Goal: Information Seeking & Learning: Learn about a topic

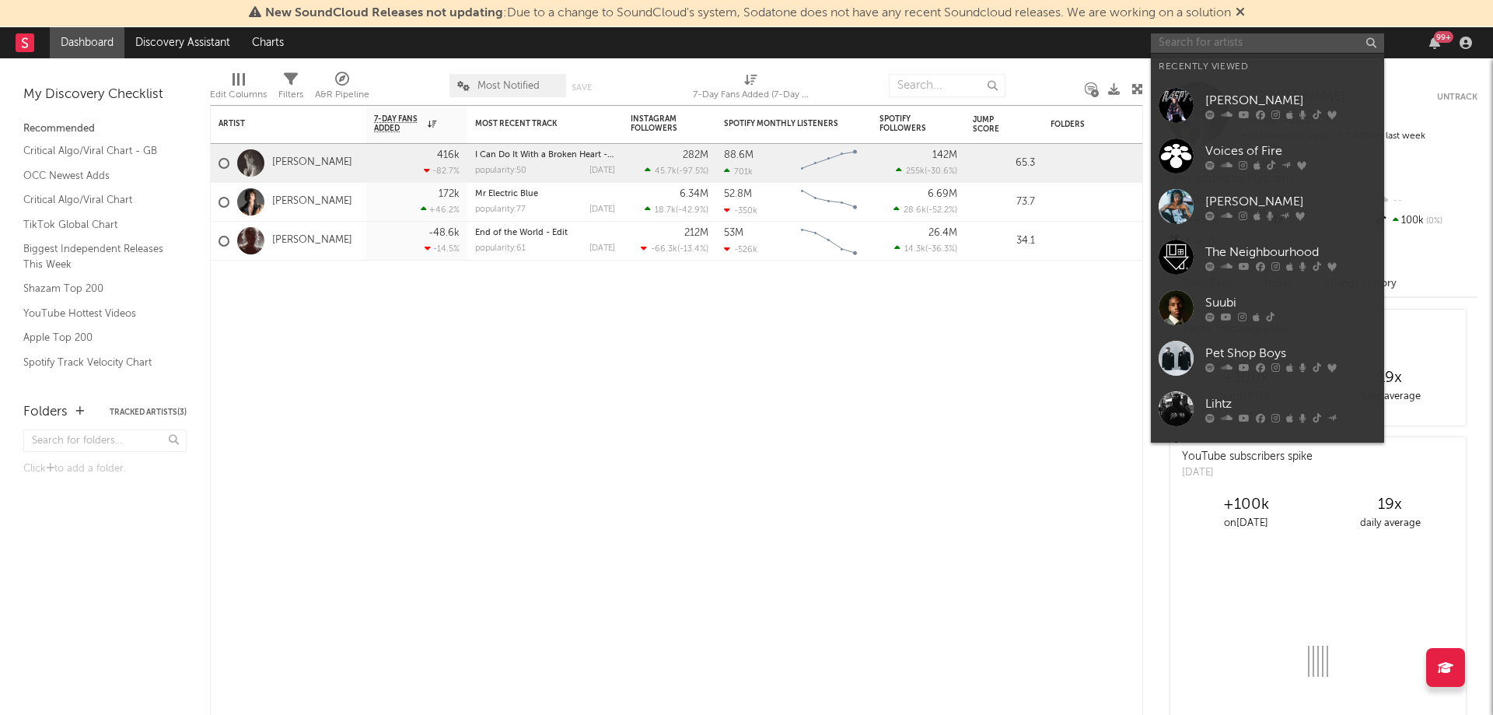
click at [1204, 37] on input "text" at bounding box center [1267, 42] width 233 height 19
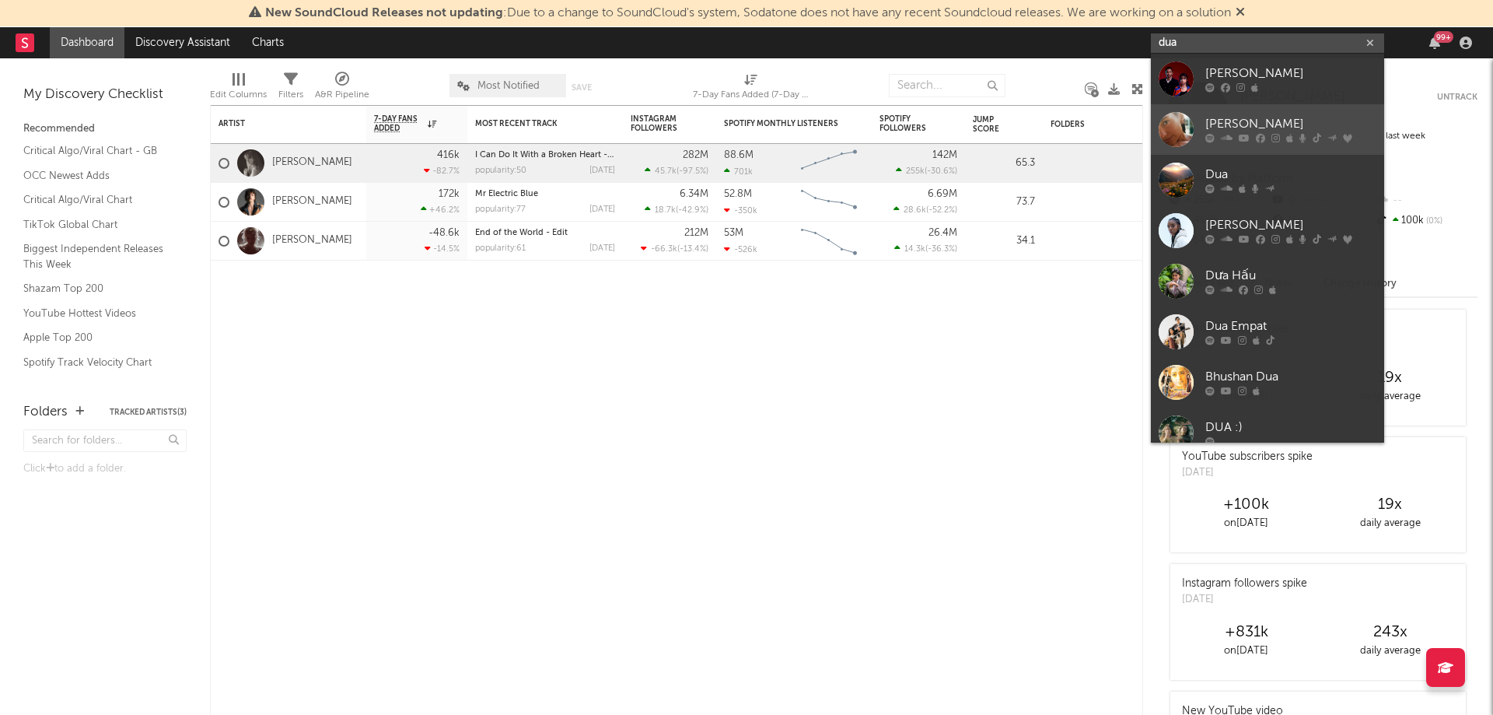
type input "dua"
click at [1260, 120] on div "[PERSON_NAME]" at bounding box center [1290, 124] width 171 height 19
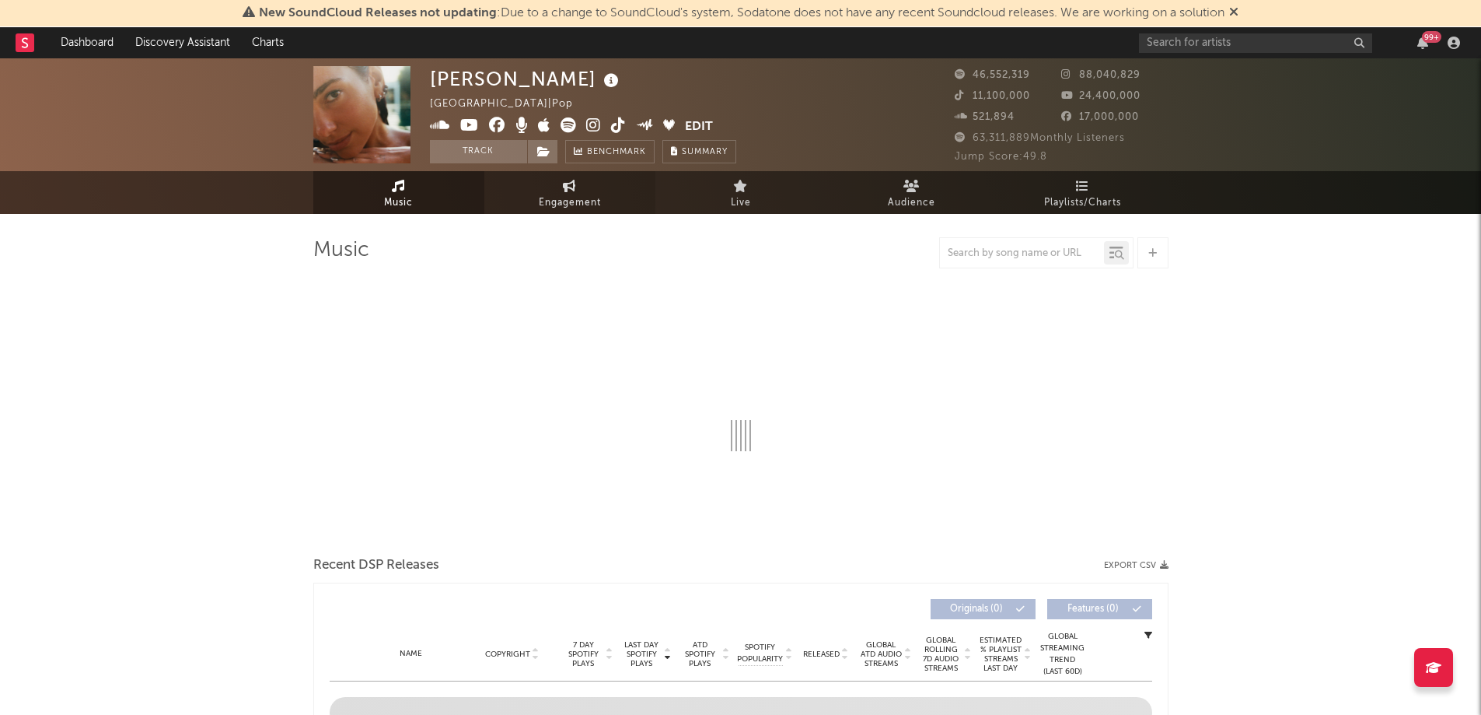
click at [592, 195] on span "Engagement" at bounding box center [570, 203] width 62 height 19
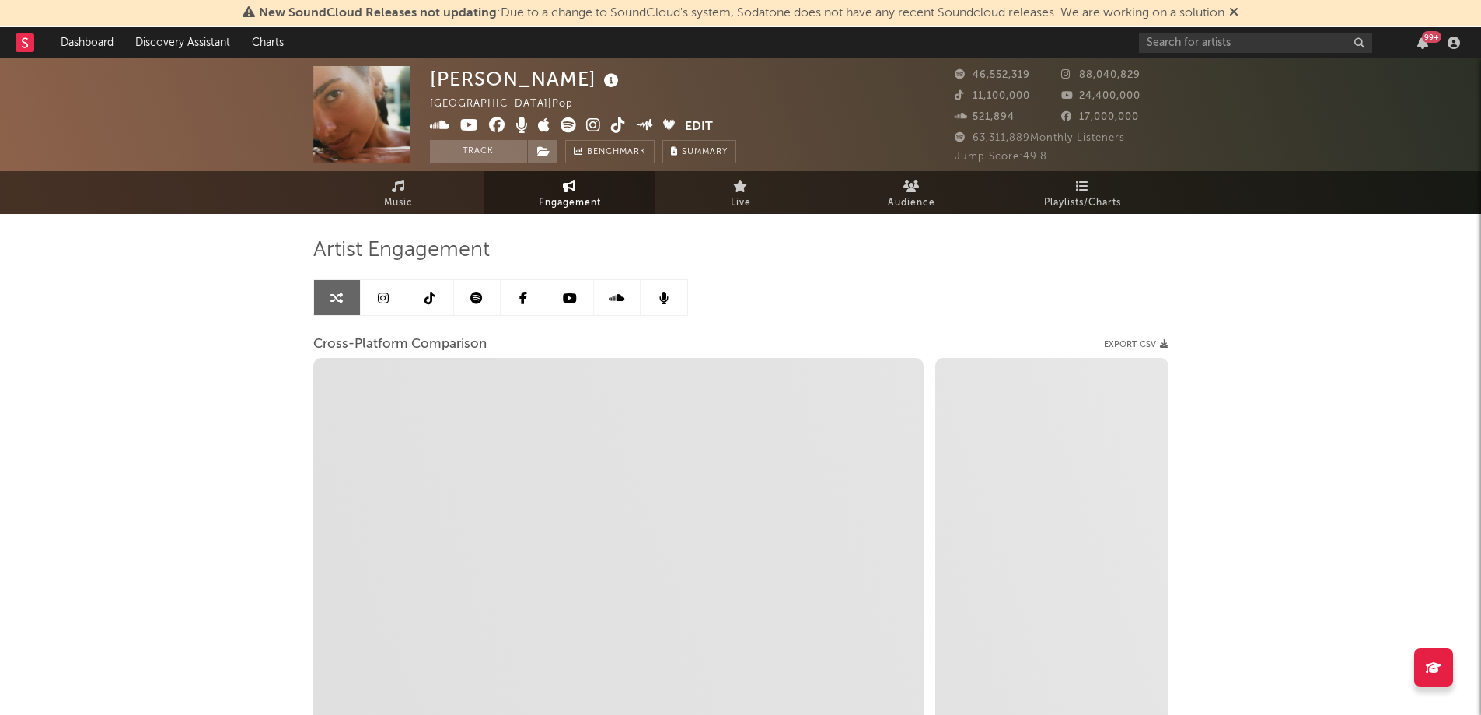
select select "1w"
click at [387, 299] on icon at bounding box center [383, 298] width 11 height 12
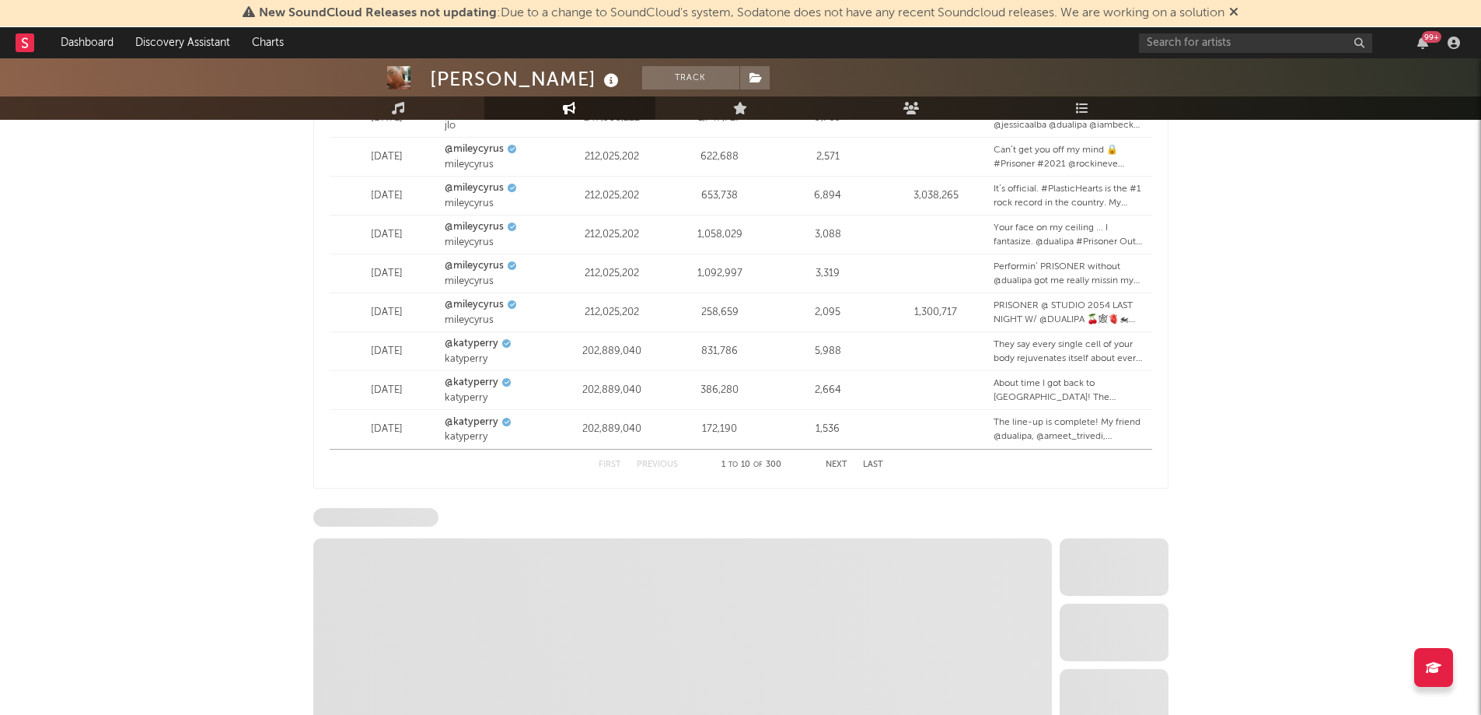
scroll to position [2247, 0]
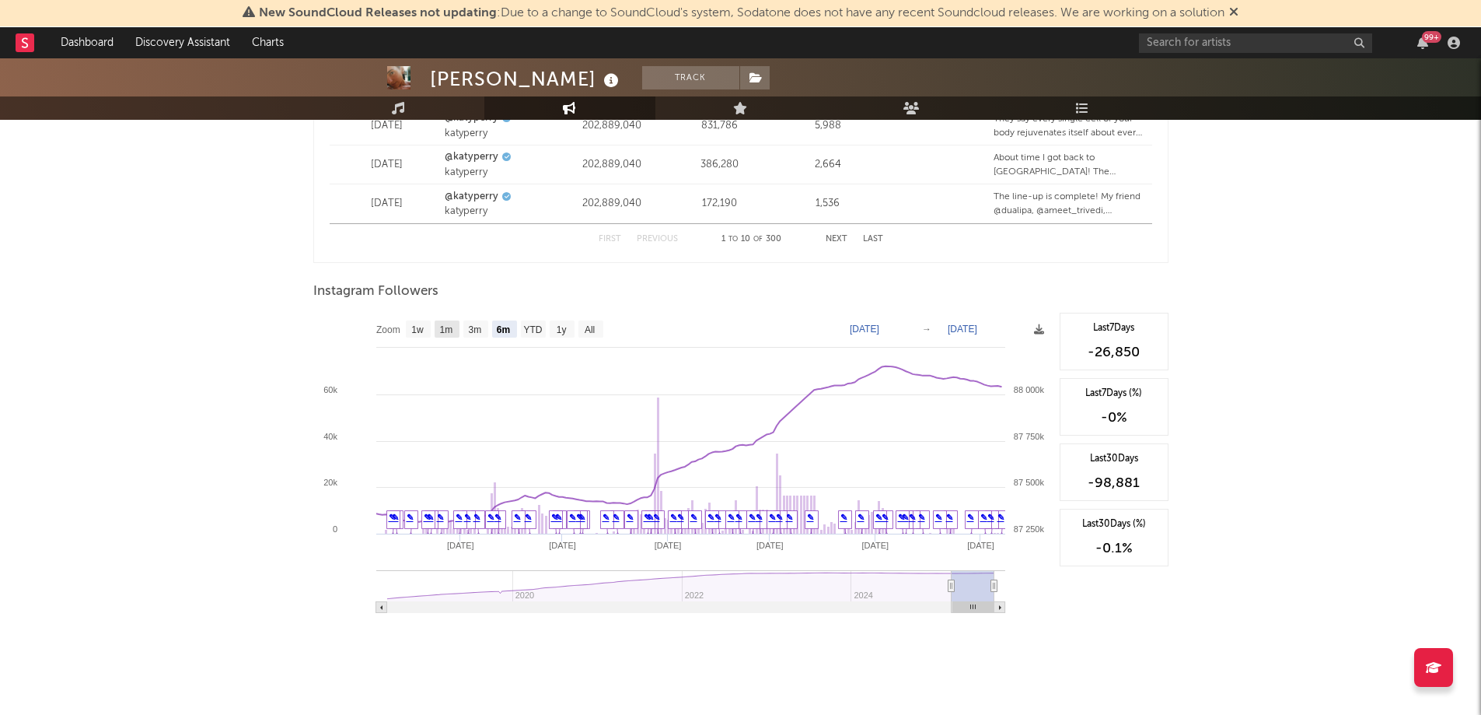
click at [458, 330] on rect at bounding box center [447, 328] width 25 height 17
select select "1m"
type input "[DATE]"
